Goal: Task Accomplishment & Management: Manage account settings

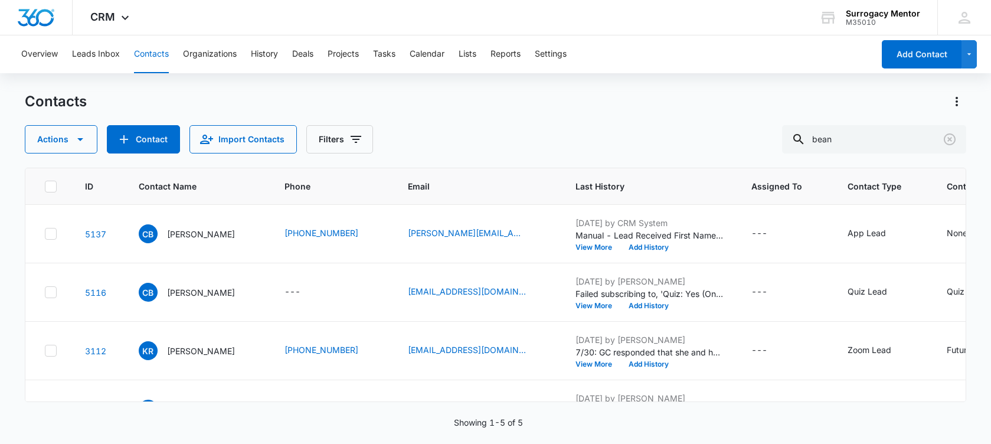
click at [951, 139] on icon "Clear" at bounding box center [950, 139] width 14 height 14
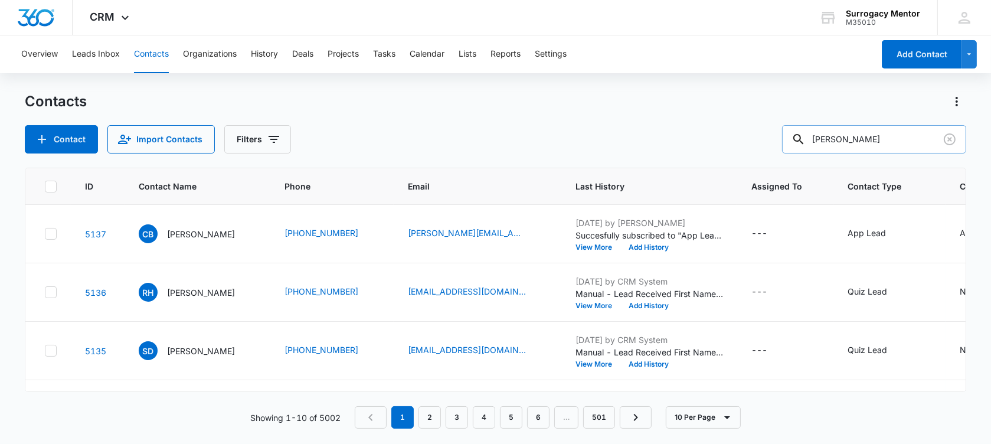
type input "[PERSON_NAME]"
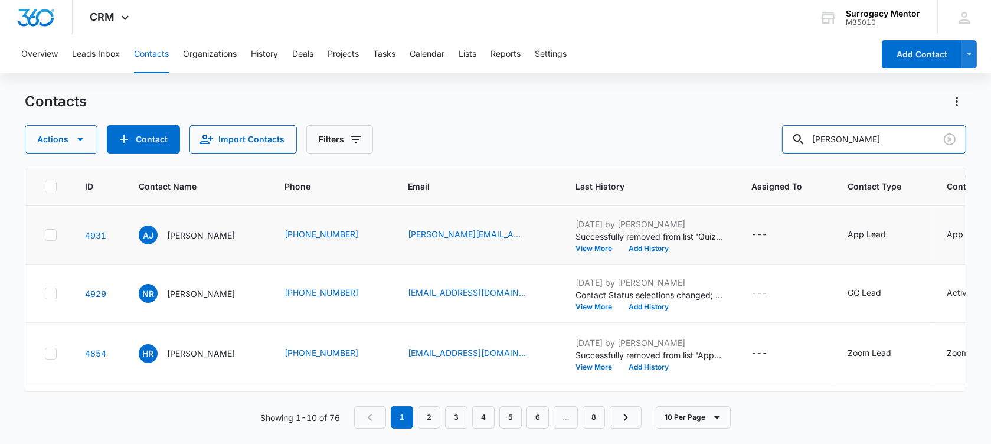
scroll to position [74, 0]
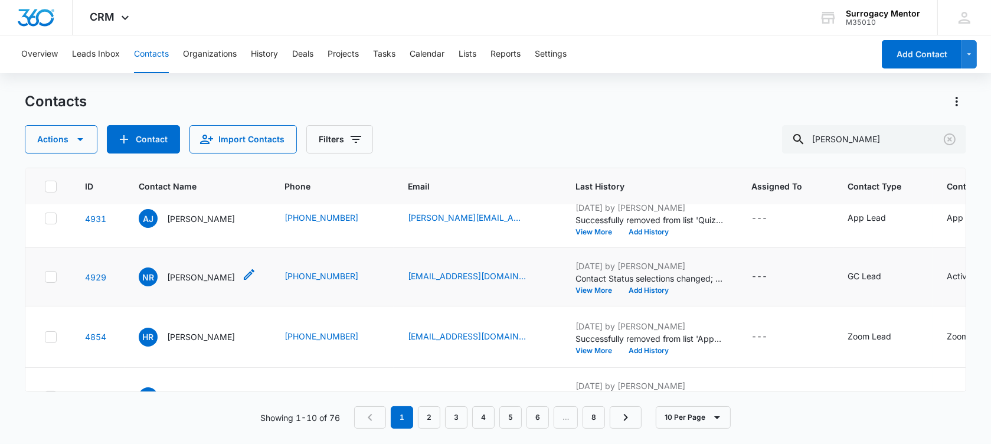
click at [202, 283] on p "[PERSON_NAME]" at bounding box center [201, 277] width 68 height 12
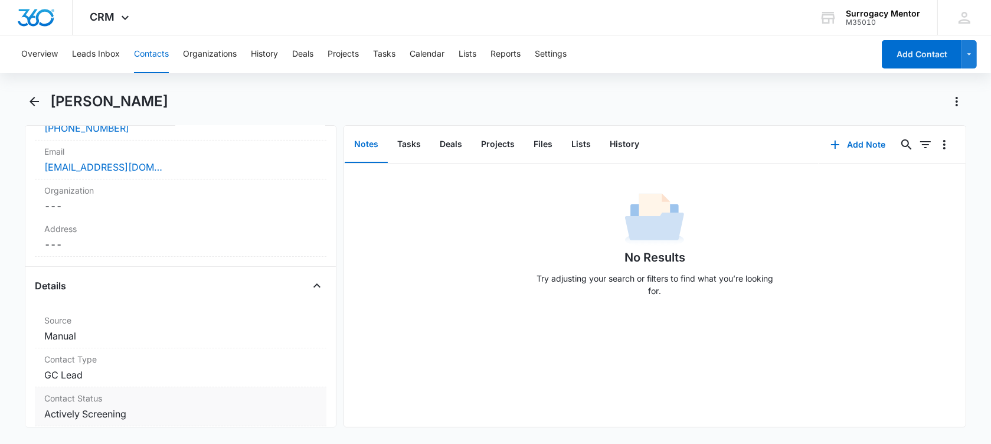
scroll to position [369, 0]
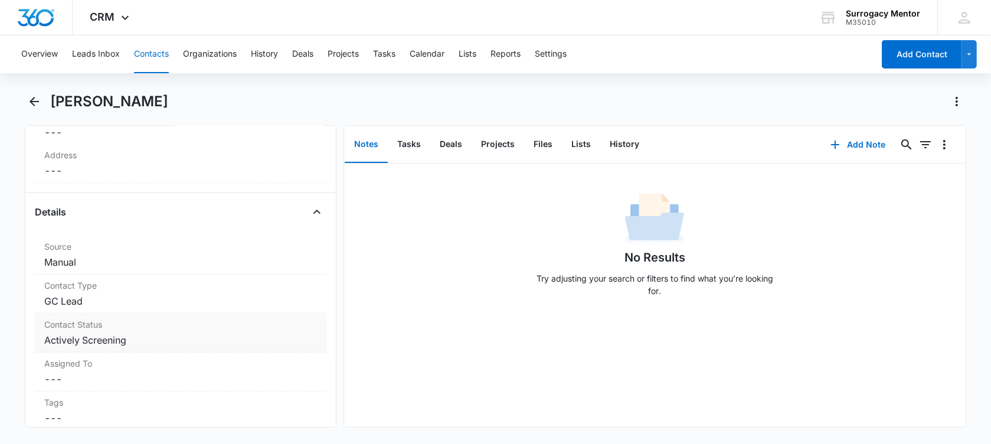
click at [163, 333] on dd "Cancel Save Changes Actively Screening" at bounding box center [180, 340] width 273 height 14
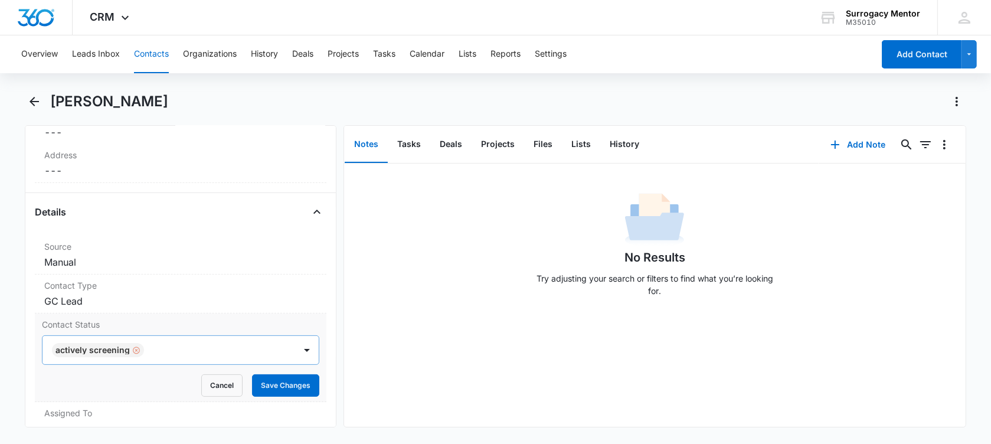
click at [130, 350] on div "Remove Actively Screening" at bounding box center [135, 350] width 11 height 8
click at [129, 346] on div at bounding box center [166, 350] width 227 height 17
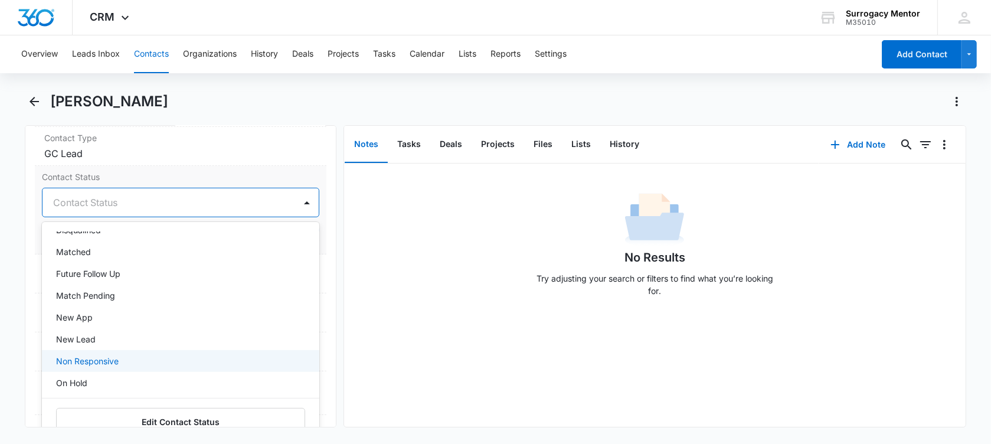
scroll to position [148, 0]
click at [118, 360] on div "On Hold" at bounding box center [179, 359] width 247 height 12
click at [14, 241] on main "[PERSON_NAME] Remove NR [PERSON_NAME] Contact Info Name Cancel Save Changes [PE…" at bounding box center [495, 267] width 991 height 350
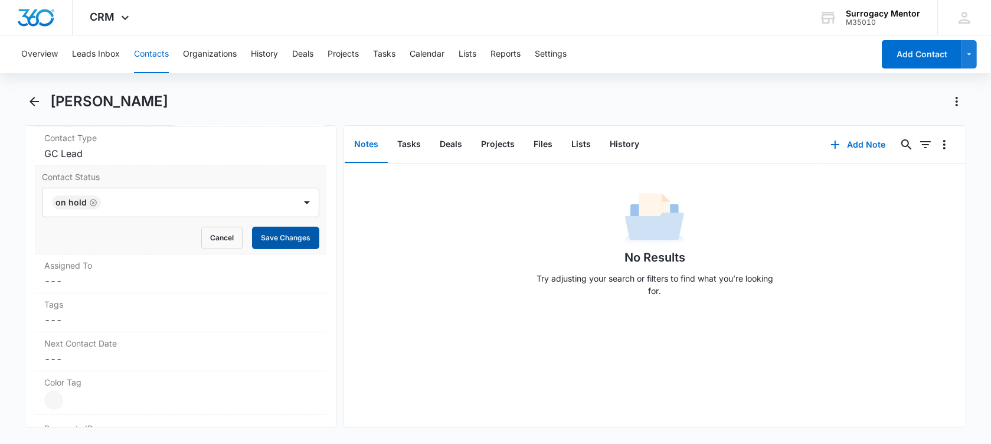
click at [252, 234] on button "Save Changes" at bounding box center [285, 238] width 67 height 22
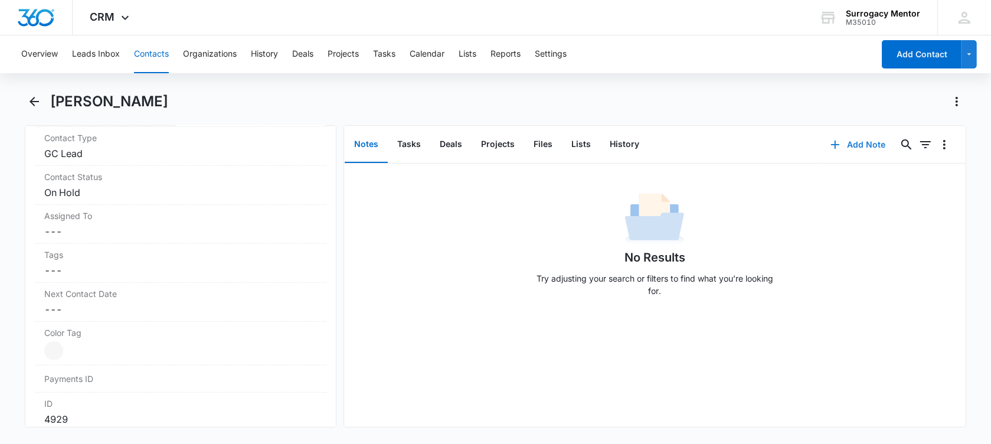
click at [843, 144] on button "Add Note" at bounding box center [858, 144] width 79 height 28
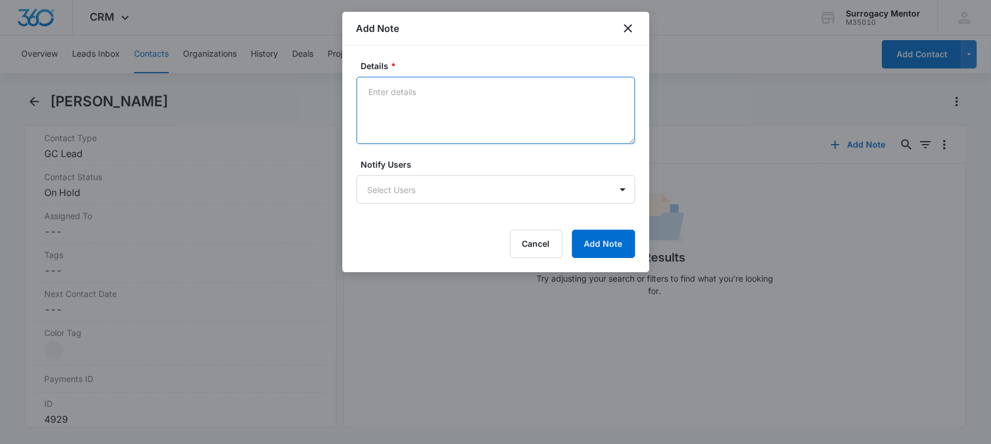
click at [443, 99] on textarea "Details *" at bounding box center [496, 110] width 279 height 67
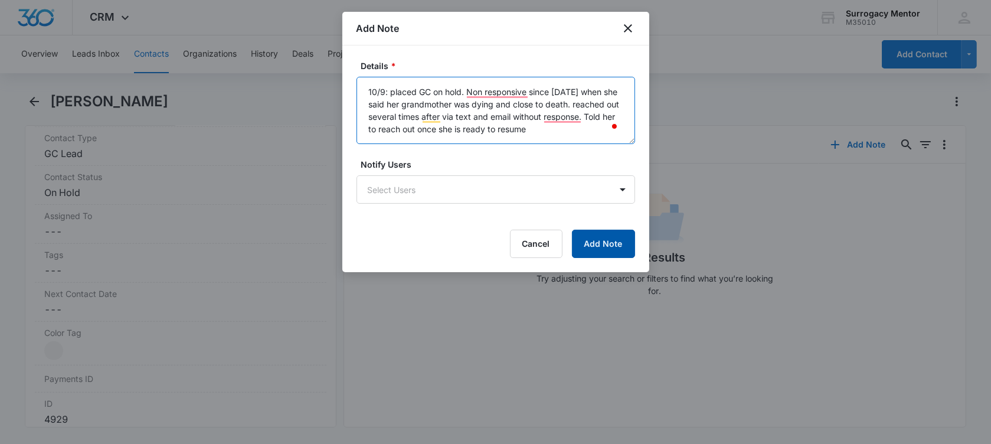
type textarea "10/9: placed GC on hold. Non responsive since [DATE] when she said her grandmot…"
click at [613, 242] on button "Add Note" at bounding box center [603, 244] width 63 height 28
